Goal: Book appointment/travel/reservation

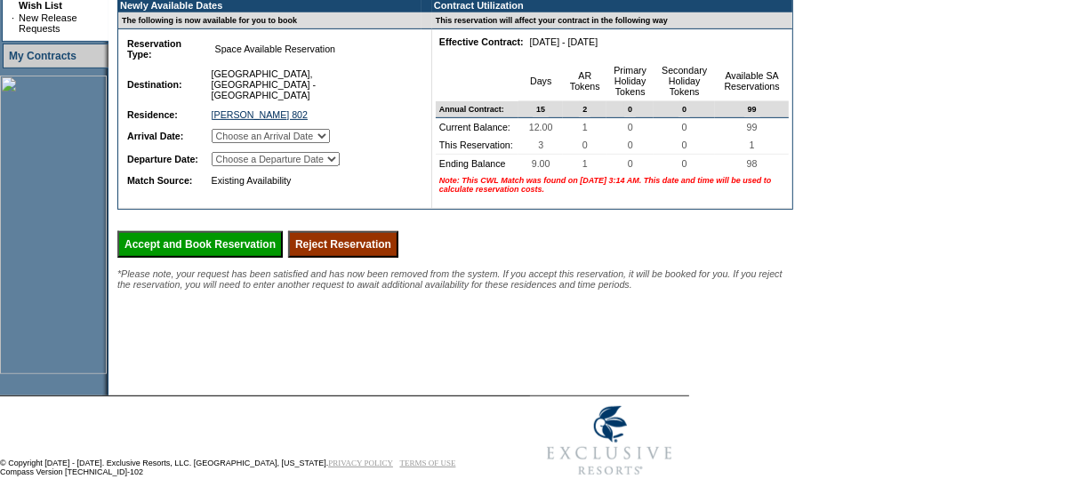
scroll to position [477, 0]
click at [330, 143] on select "Choose an Arrival Date [DATE] [DATE] [DATE]" at bounding box center [271, 136] width 118 height 14
select select "[DATE]"
click at [233, 143] on select "Choose an Arrival Date [DATE] [DATE] [DATE]" at bounding box center [271, 136] width 118 height 14
click at [309, 166] on select "Choose a Departure Date [DATE] [DATE] [DATE]" at bounding box center [276, 159] width 128 height 14
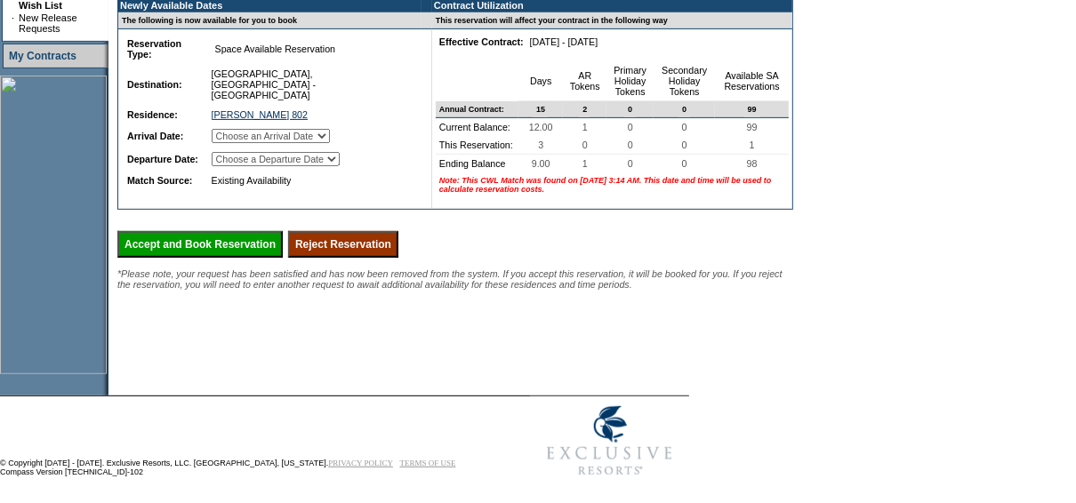
select select "12/21/2025"
click at [235, 166] on select "Choose a Departure Date Friday, December 19, 2025 Saturday, December 20, 2025 S…" at bounding box center [276, 159] width 128 height 14
click at [228, 258] on input "Accept and Book Reservation" at bounding box center [199, 244] width 165 height 27
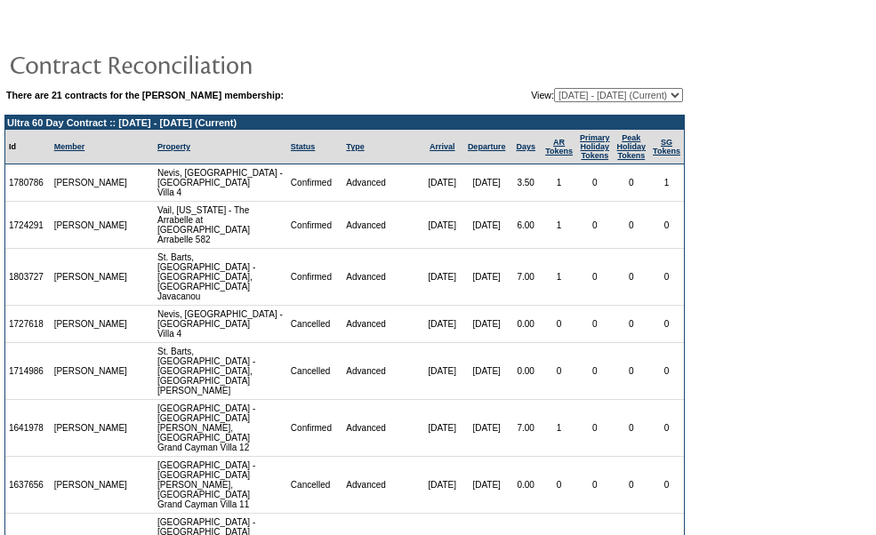
scroll to position [363, 0]
